Goal: Task Accomplishment & Management: Complete application form

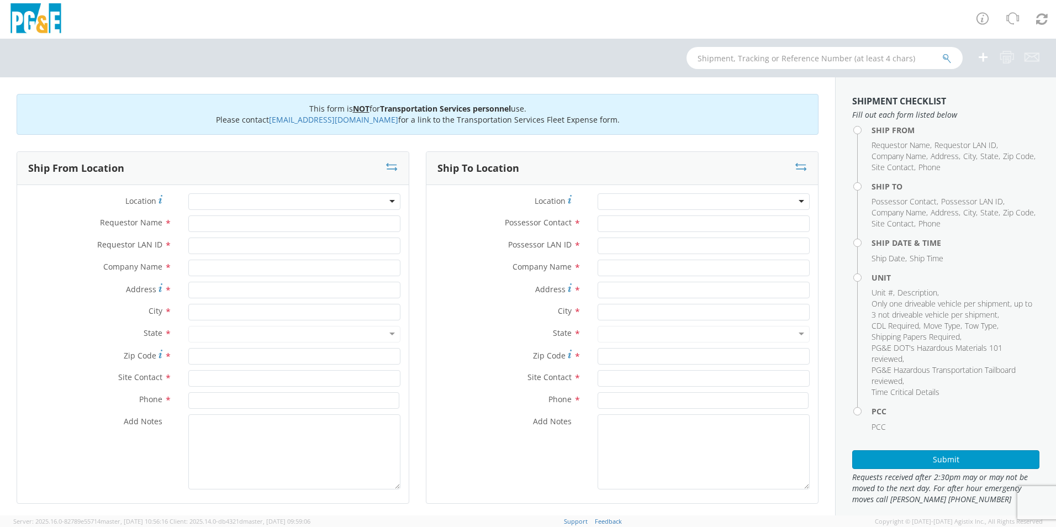
click at [391, 200] on div at bounding box center [294, 201] width 212 height 17
click at [388, 202] on div at bounding box center [294, 201] width 212 height 17
click at [259, 195] on div at bounding box center [294, 201] width 212 height 17
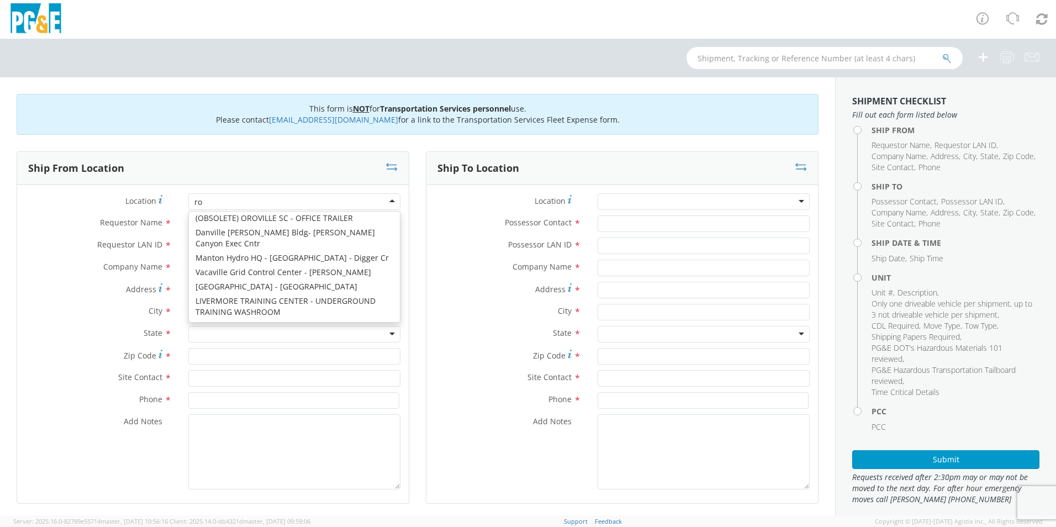
scroll to position [3, 0]
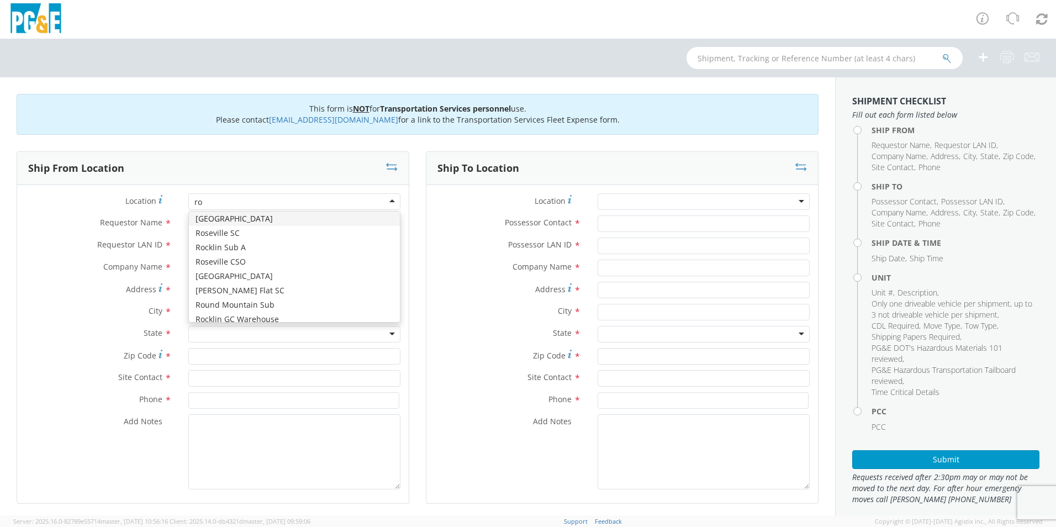
type input "rod"
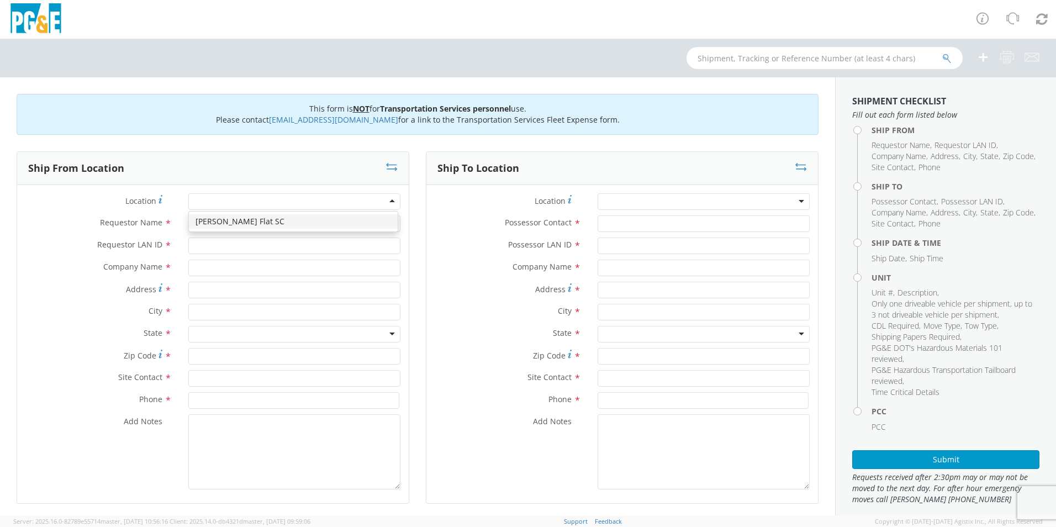
type input "PG&E"
type input "[STREET_ADDRESS]"
type input "STORRIE"
type input "95980"
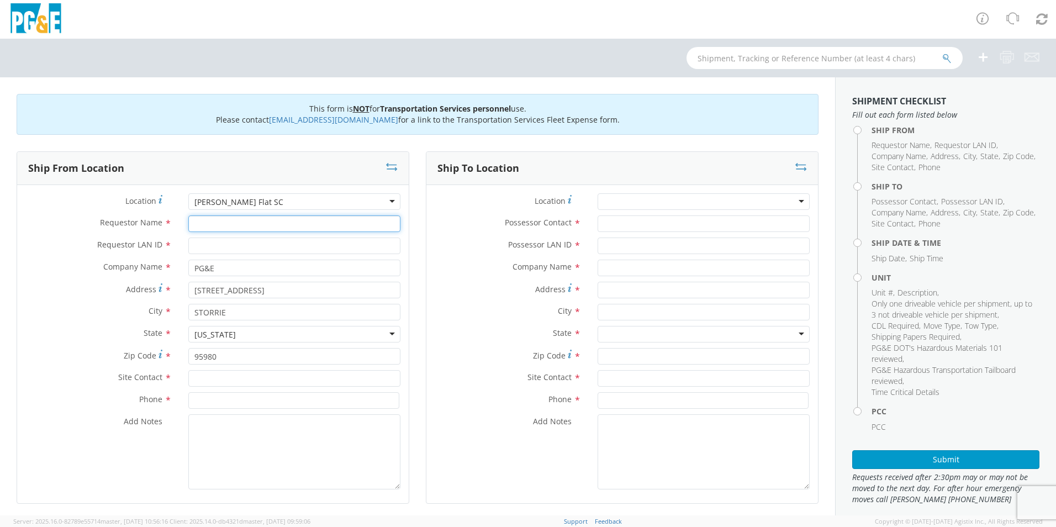
click at [246, 222] on input "Requestor Name *" at bounding box center [294, 223] width 212 height 17
type input "l"
type input "[PERSON_NAME]"
click at [210, 251] on input "Requestor LAN ID *" at bounding box center [294, 245] width 212 height 17
type input "lxff"
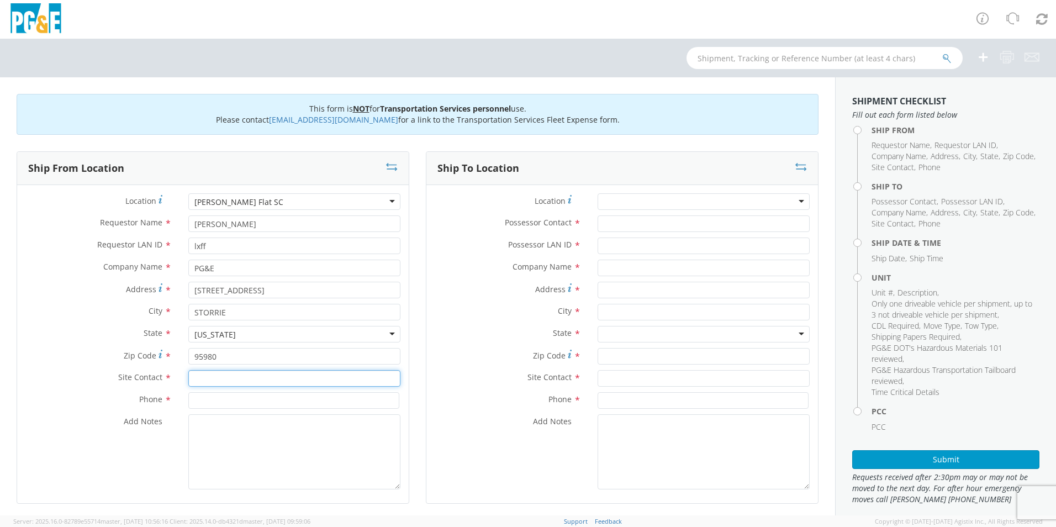
click at [218, 378] on input "text" at bounding box center [294, 378] width 212 height 17
type input "[PERSON_NAME]"
click at [246, 396] on input at bounding box center [293, 400] width 211 height 17
type input "[PHONE_NUMBER]"
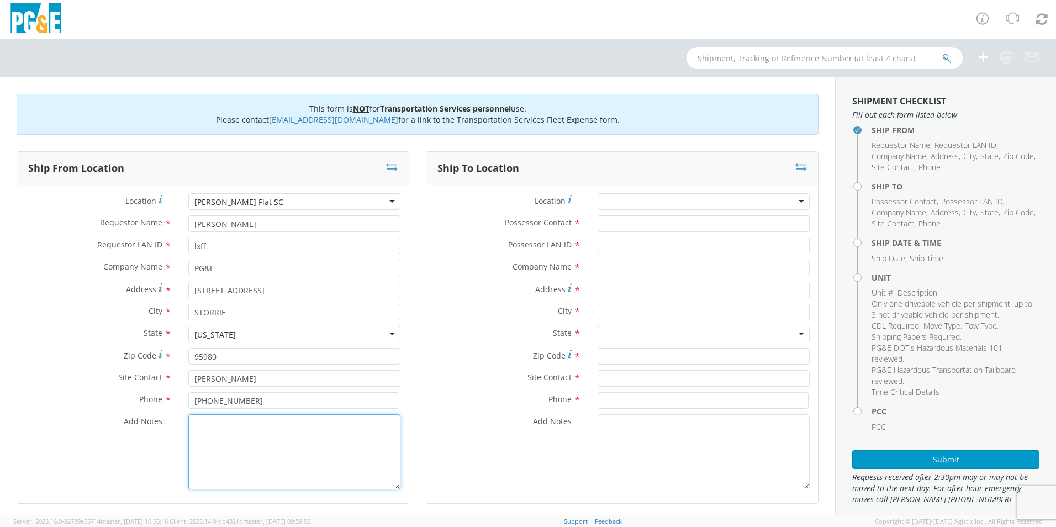
click at [230, 431] on textarea "Add Notes *" at bounding box center [294, 451] width 212 height 75
click at [611, 199] on div at bounding box center [703, 201] width 212 height 17
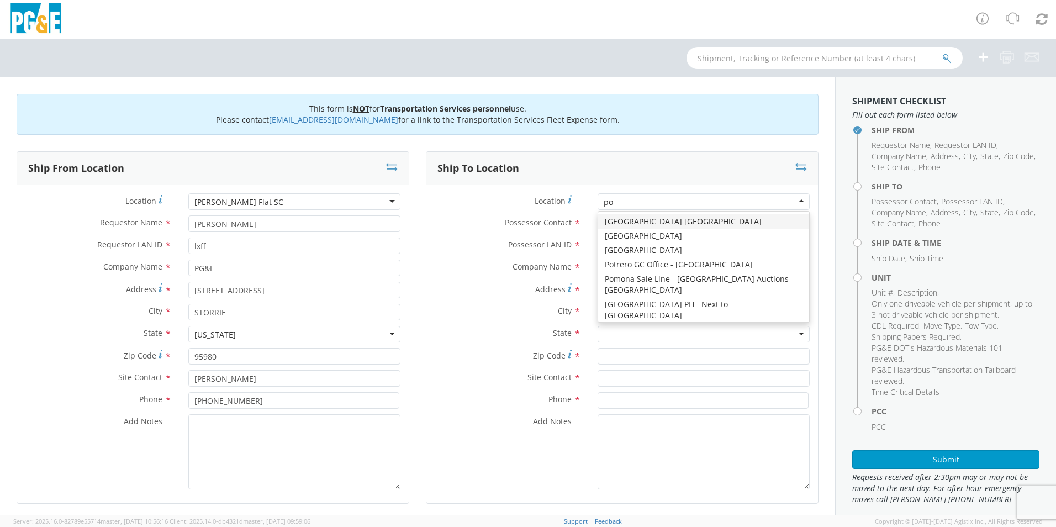
type input "pot"
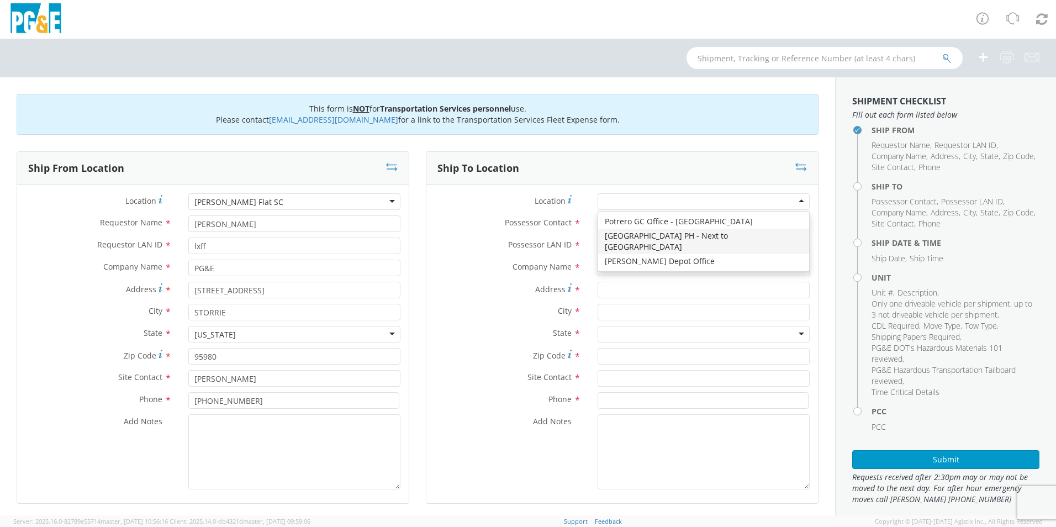
type input "PG&E"
type input "[STREET_ADDRESS]"
type input "[GEOGRAPHIC_DATA]"
type input "95469"
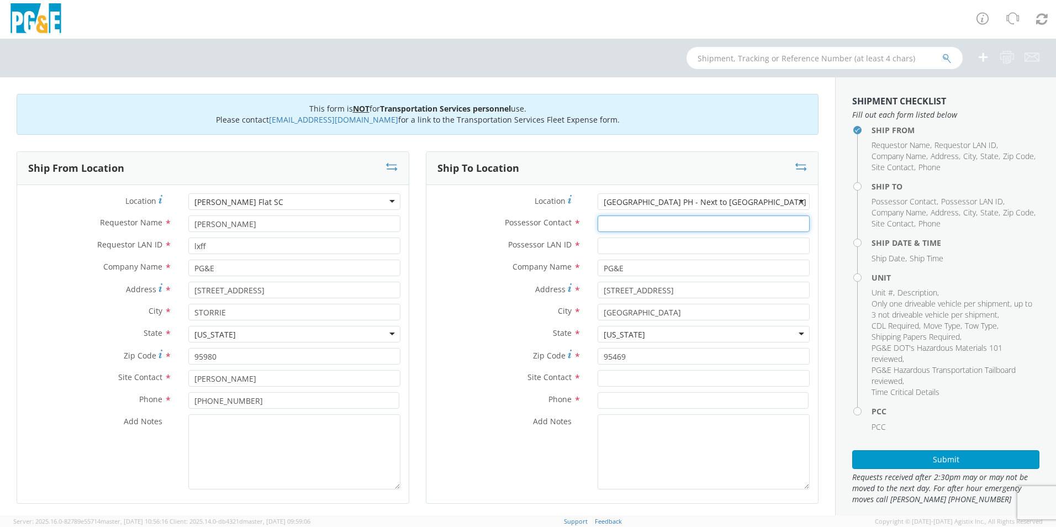
click at [641, 219] on input "Possessor Contact *" at bounding box center [703, 223] width 212 height 17
type input "[PERSON_NAME]"
type input "lxff"
click at [612, 375] on input "text" at bounding box center [703, 378] width 212 height 17
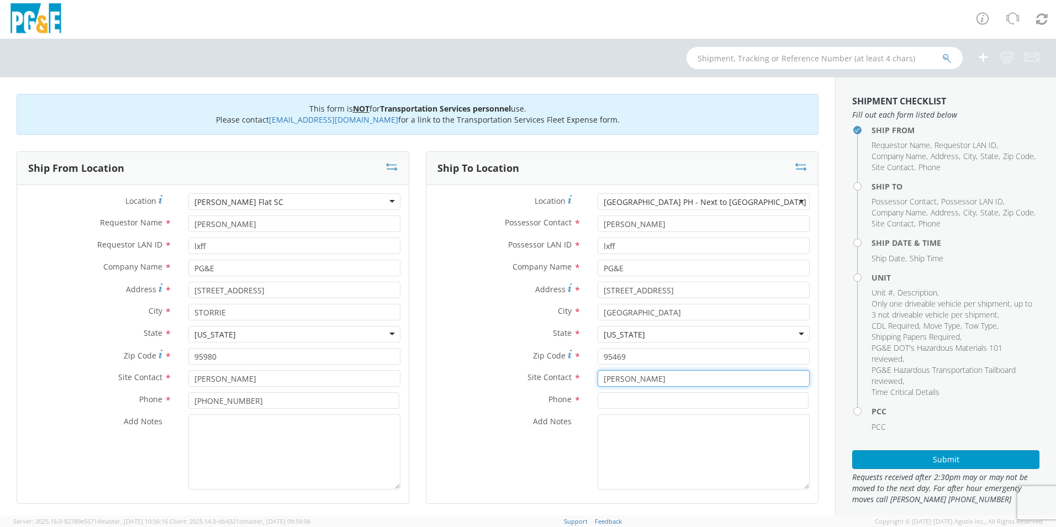
type input "[PERSON_NAME]"
type input "[PHONE_NUMBER]"
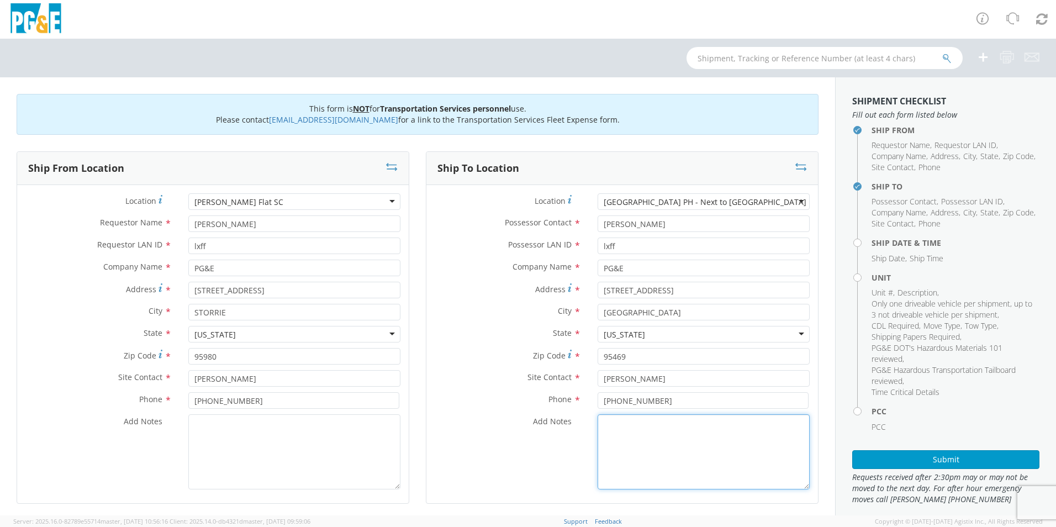
click at [607, 438] on textarea "Add Notes *" at bounding box center [703, 451] width 212 height 75
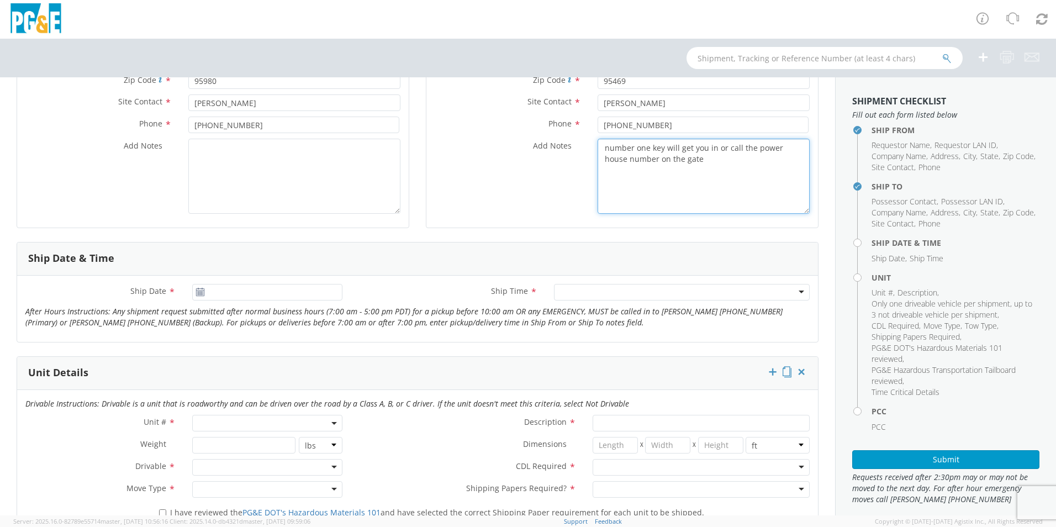
scroll to position [276, 0]
type textarea "number one key will get you in or call the power house number on the gate"
click at [200, 293] on icon at bounding box center [199, 291] width 9 height 9
click at [199, 294] on use at bounding box center [200, 291] width 8 height 8
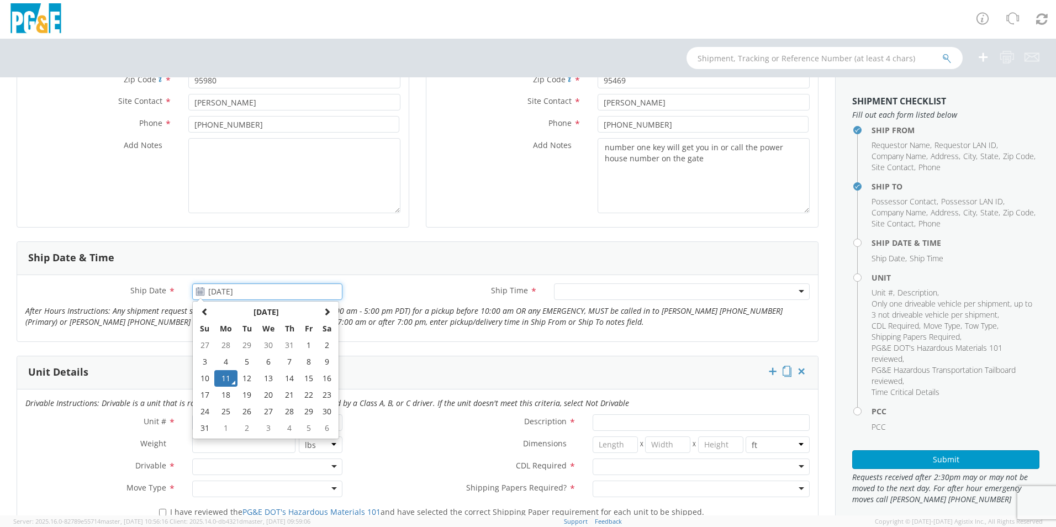
click at [210, 289] on input "[DATE]" at bounding box center [267, 291] width 150 height 17
click at [290, 381] on td "14" at bounding box center [288, 378] width 19 height 17
type input "[DATE]"
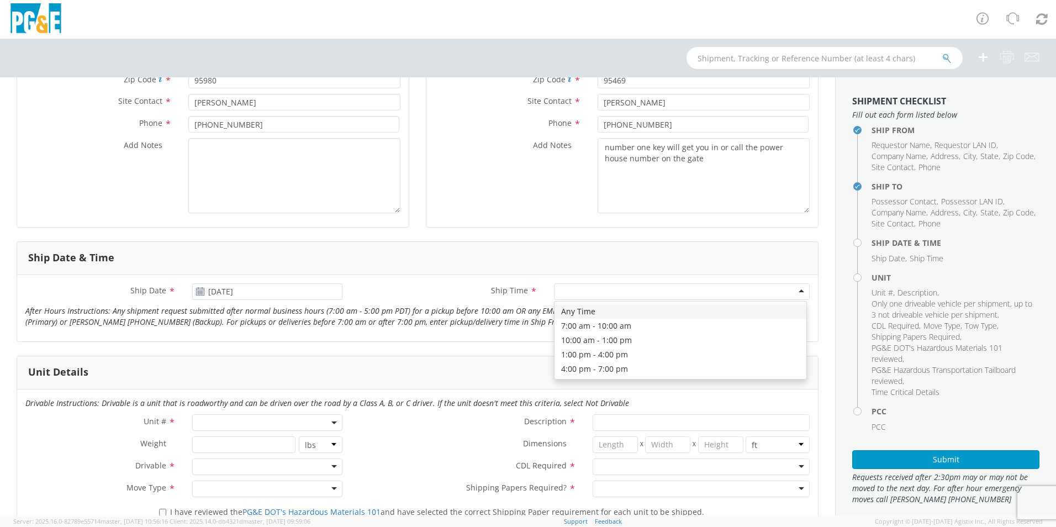
click at [778, 295] on div at bounding box center [682, 291] width 256 height 17
click at [256, 424] on span at bounding box center [267, 422] width 150 height 17
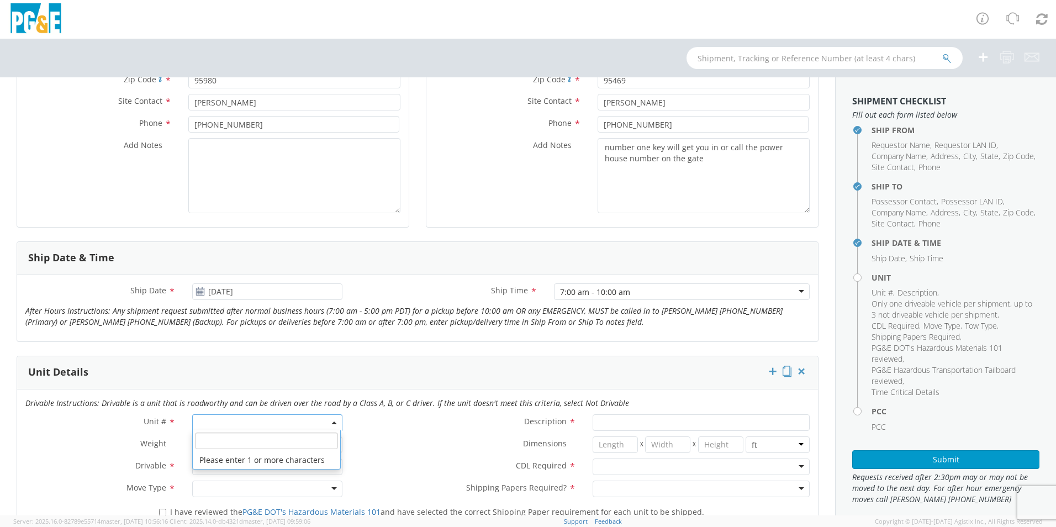
click at [245, 438] on input "search" at bounding box center [266, 440] width 143 height 17
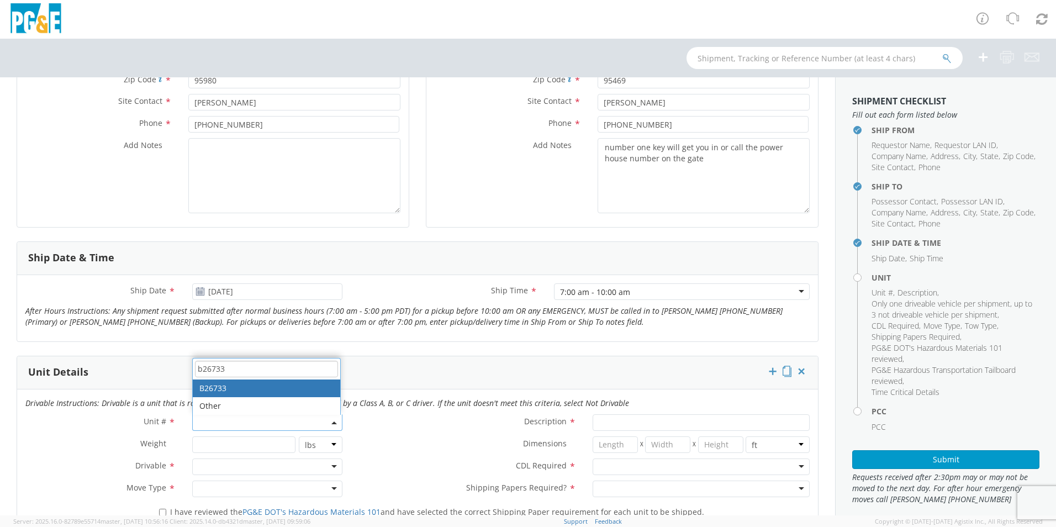
type input "b26733"
type input "TRUCK; FLATBED W/CRANE 6X4"
type input "66000"
select select "B26733"
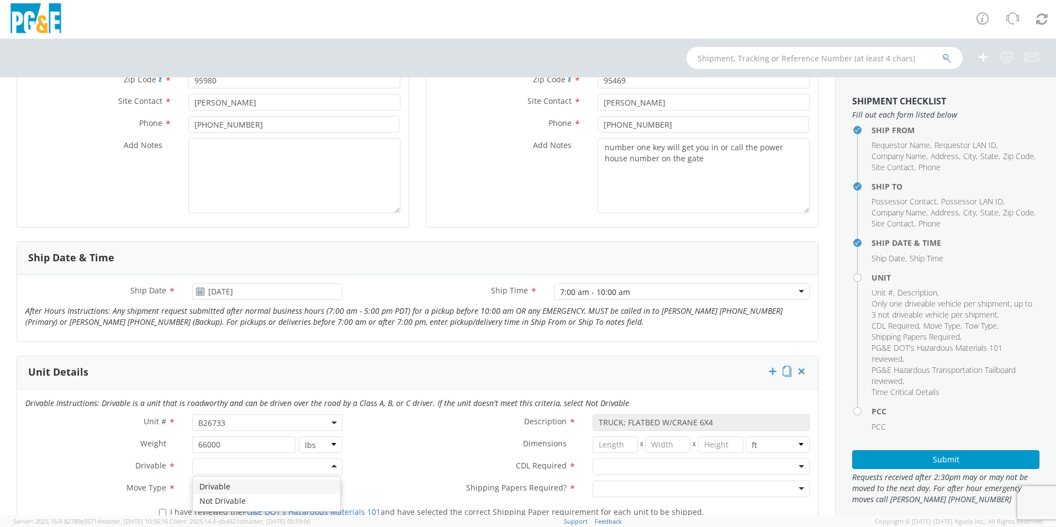
click at [334, 467] on div at bounding box center [267, 466] width 150 height 17
click at [333, 489] on div at bounding box center [267, 488] width 150 height 17
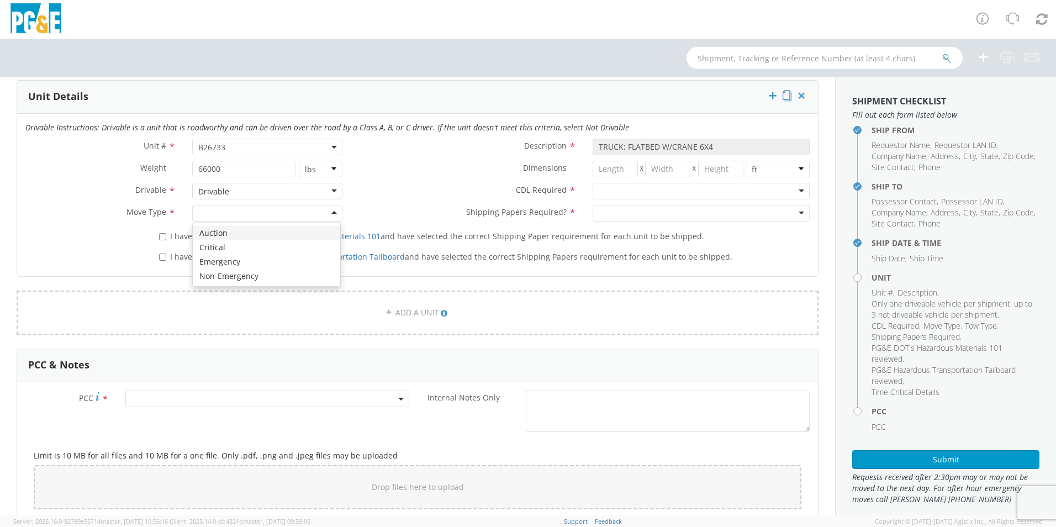
scroll to position [552, 0]
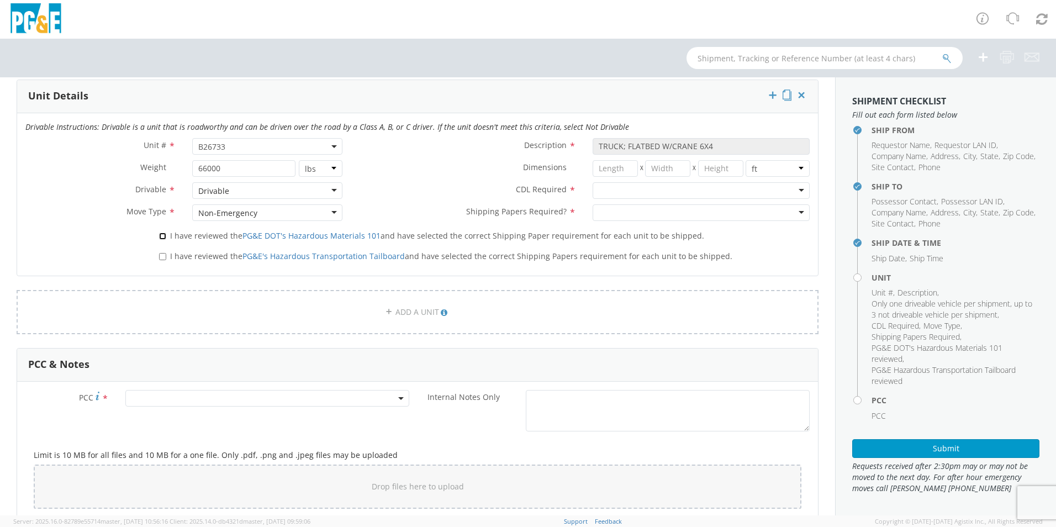
click at [163, 236] on input "I have reviewed the PG&E DOT's Hazardous Materials 101 and have selected the co…" at bounding box center [162, 235] width 7 height 7
checkbox input "true"
click at [162, 258] on input "I have reviewed the PG&E's Hazardous Transportation Tailboard and have selected…" at bounding box center [162, 256] width 7 height 7
checkbox input "true"
click at [790, 191] on div at bounding box center [700, 190] width 217 height 17
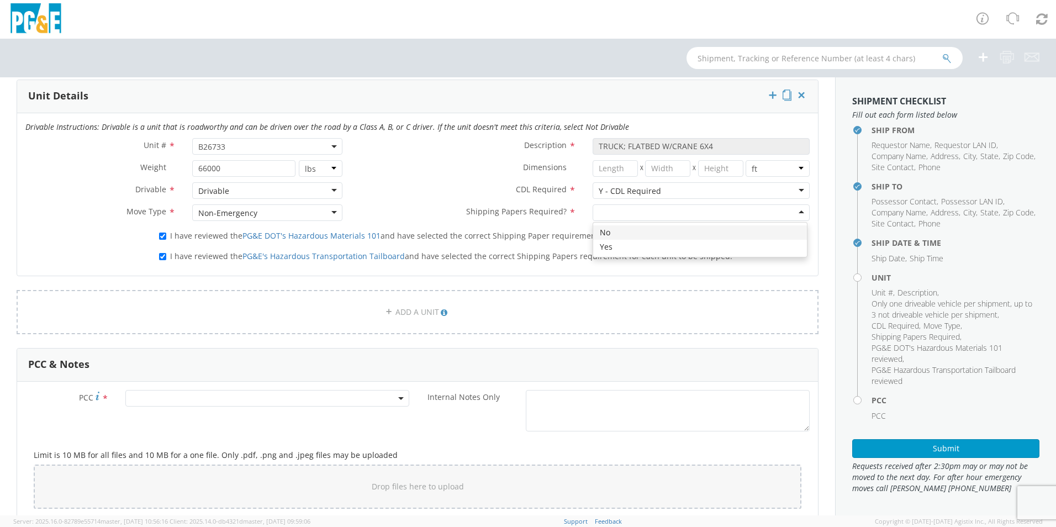
click at [791, 214] on div at bounding box center [700, 212] width 217 height 17
click at [157, 403] on span at bounding box center [267, 398] width 284 height 17
click at [155, 415] on input "number" at bounding box center [265, 416] width 275 height 17
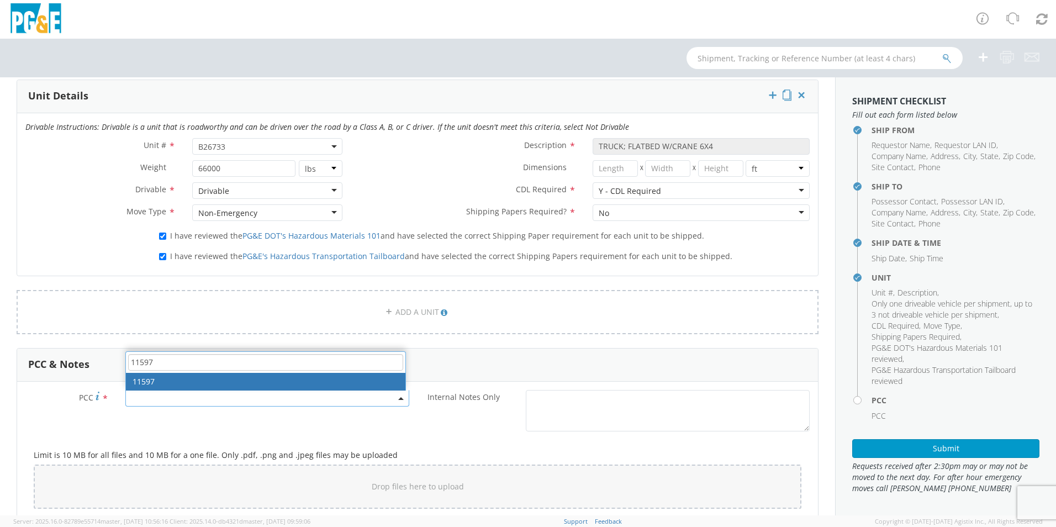
type input "11597"
select select "11597"
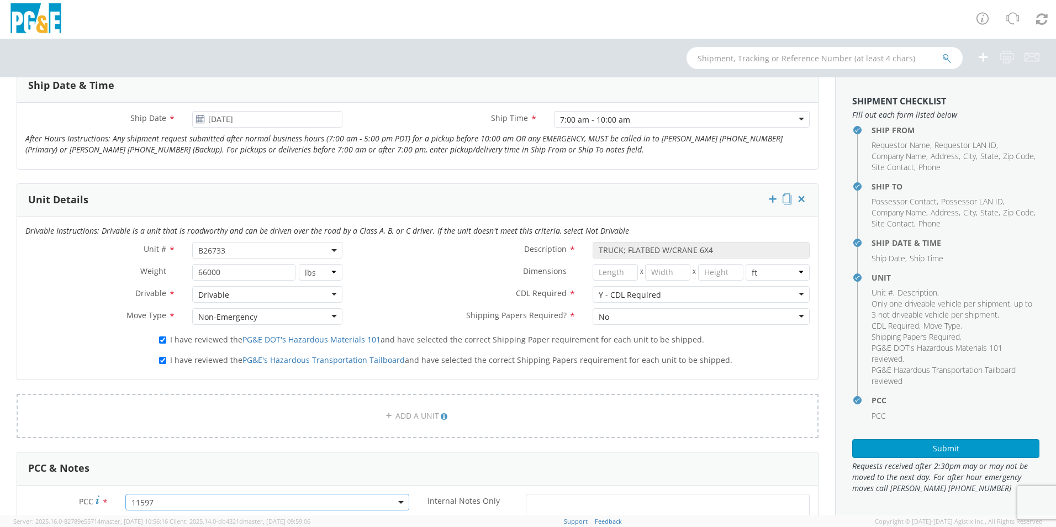
scroll to position [467, 0]
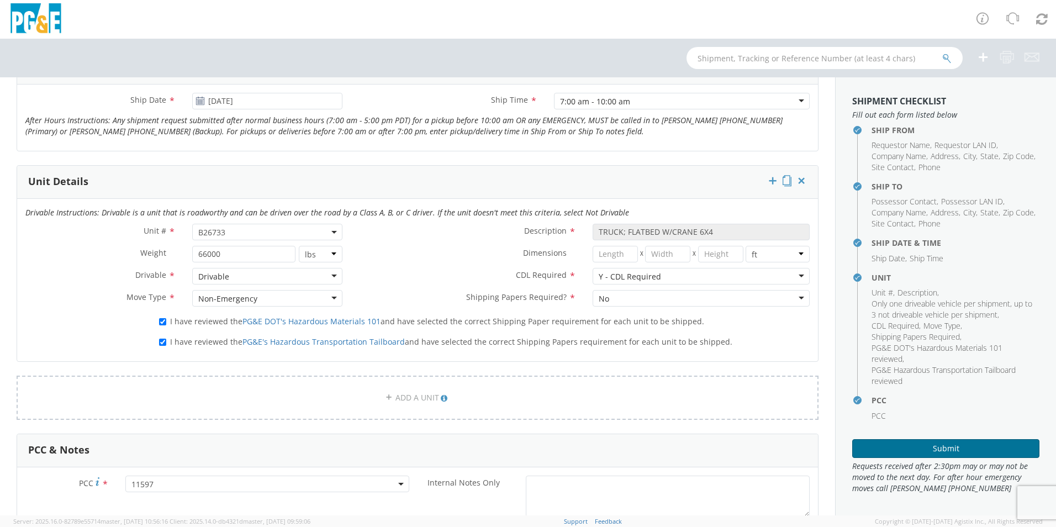
click at [908, 449] on button "Submit" at bounding box center [945, 448] width 187 height 19
